Goal: Information Seeking & Learning: Find specific fact

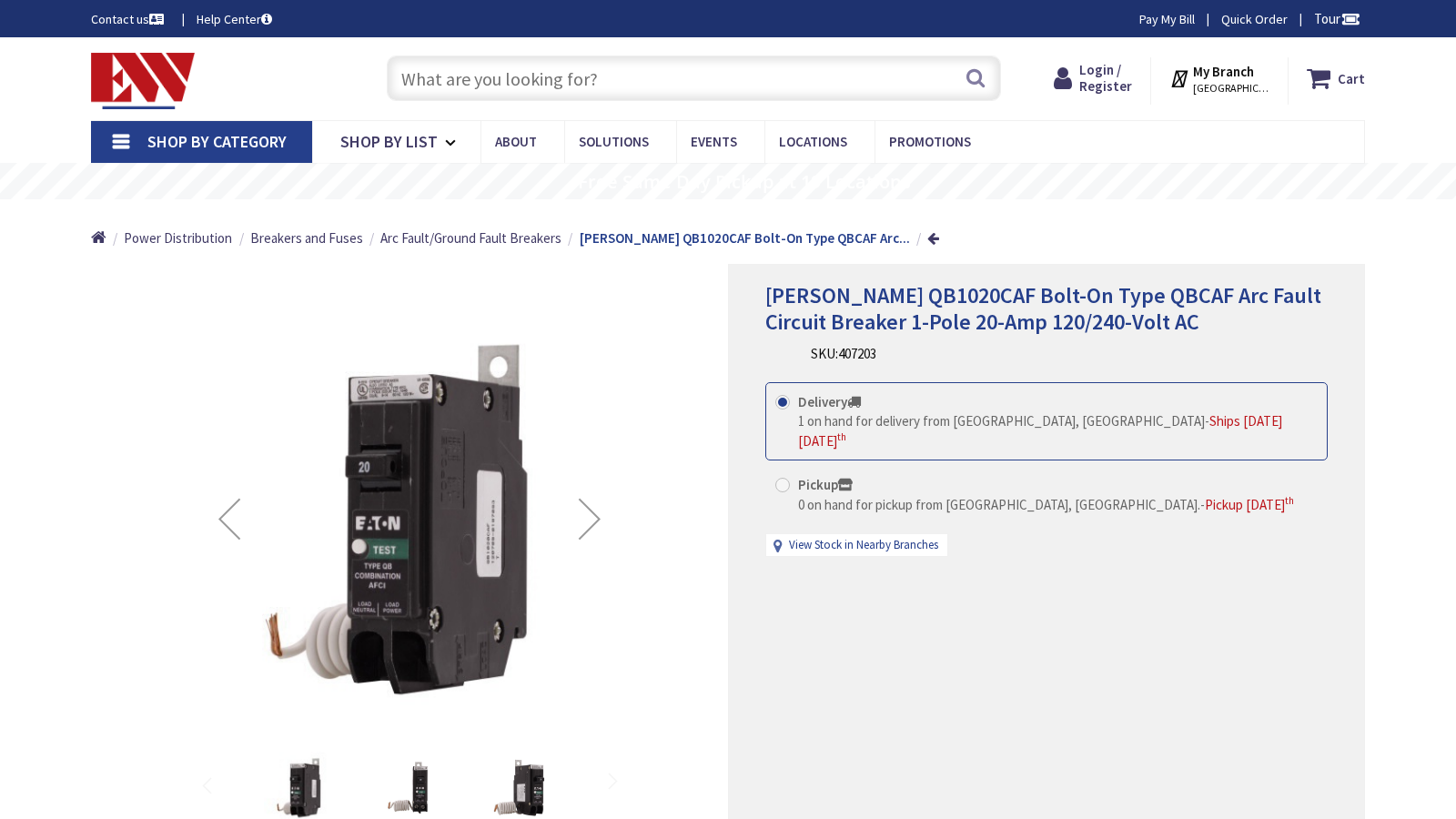
type input "Le Duke Blvd, Longview, TX 75601, USA"
